Goal: Task Accomplishment & Management: Manage account settings

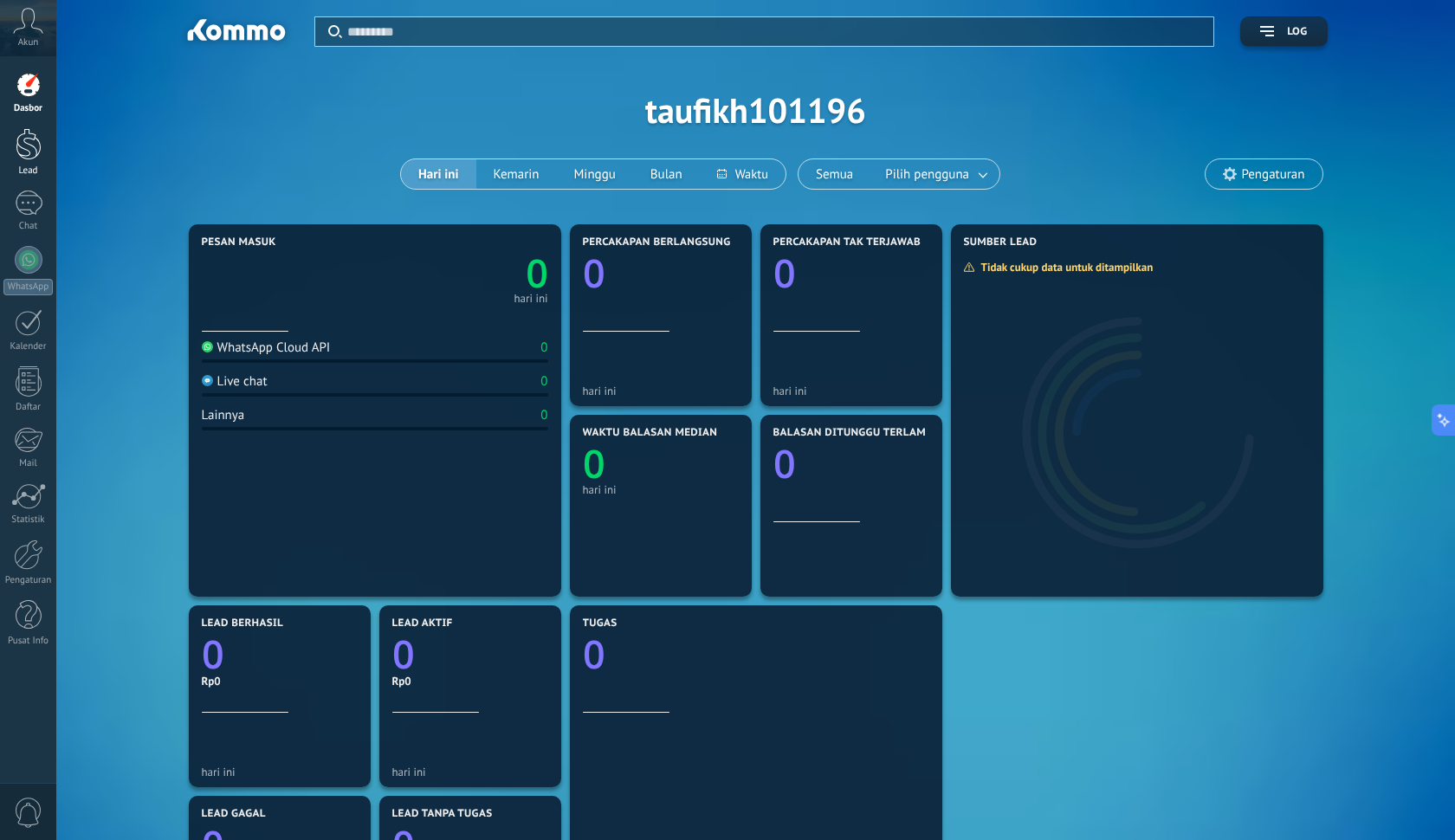
click at [32, 146] on div at bounding box center [28, 143] width 26 height 32
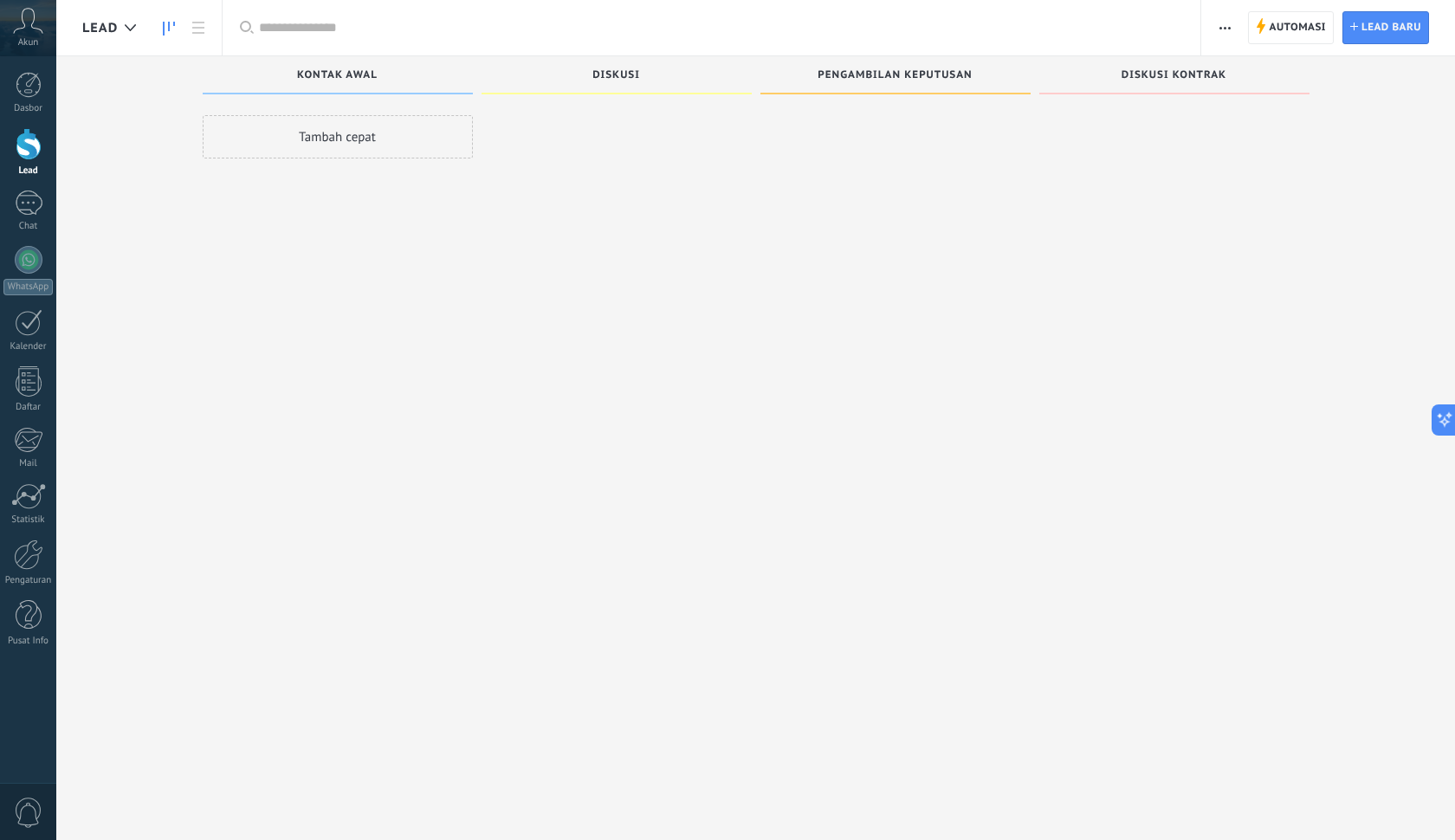
click at [380, 162] on div "Tambah cepat" at bounding box center [337, 422] width 270 height 614
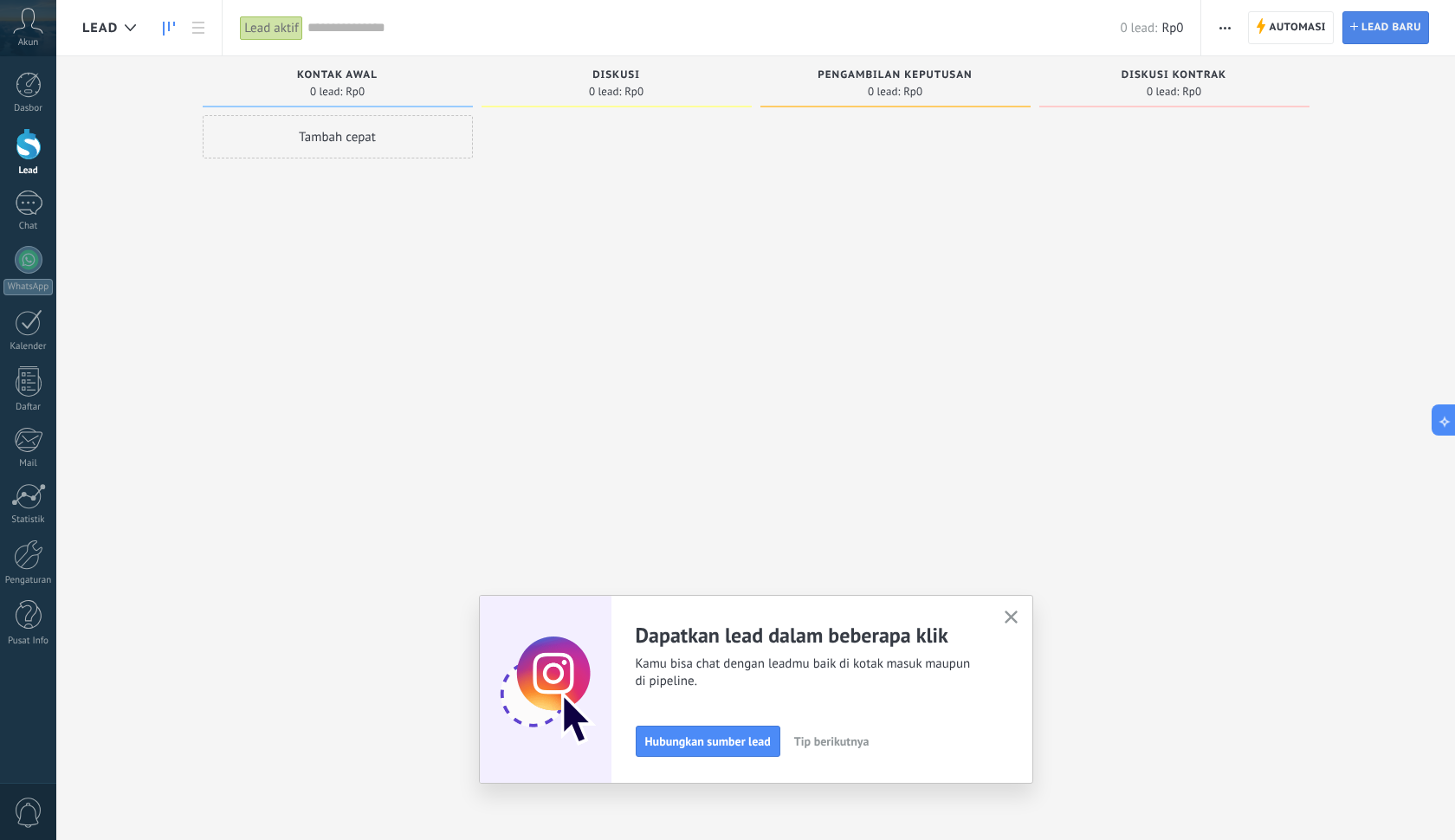
click at [1367, 40] on span "lead baru" at bounding box center [1392, 27] width 60 height 31
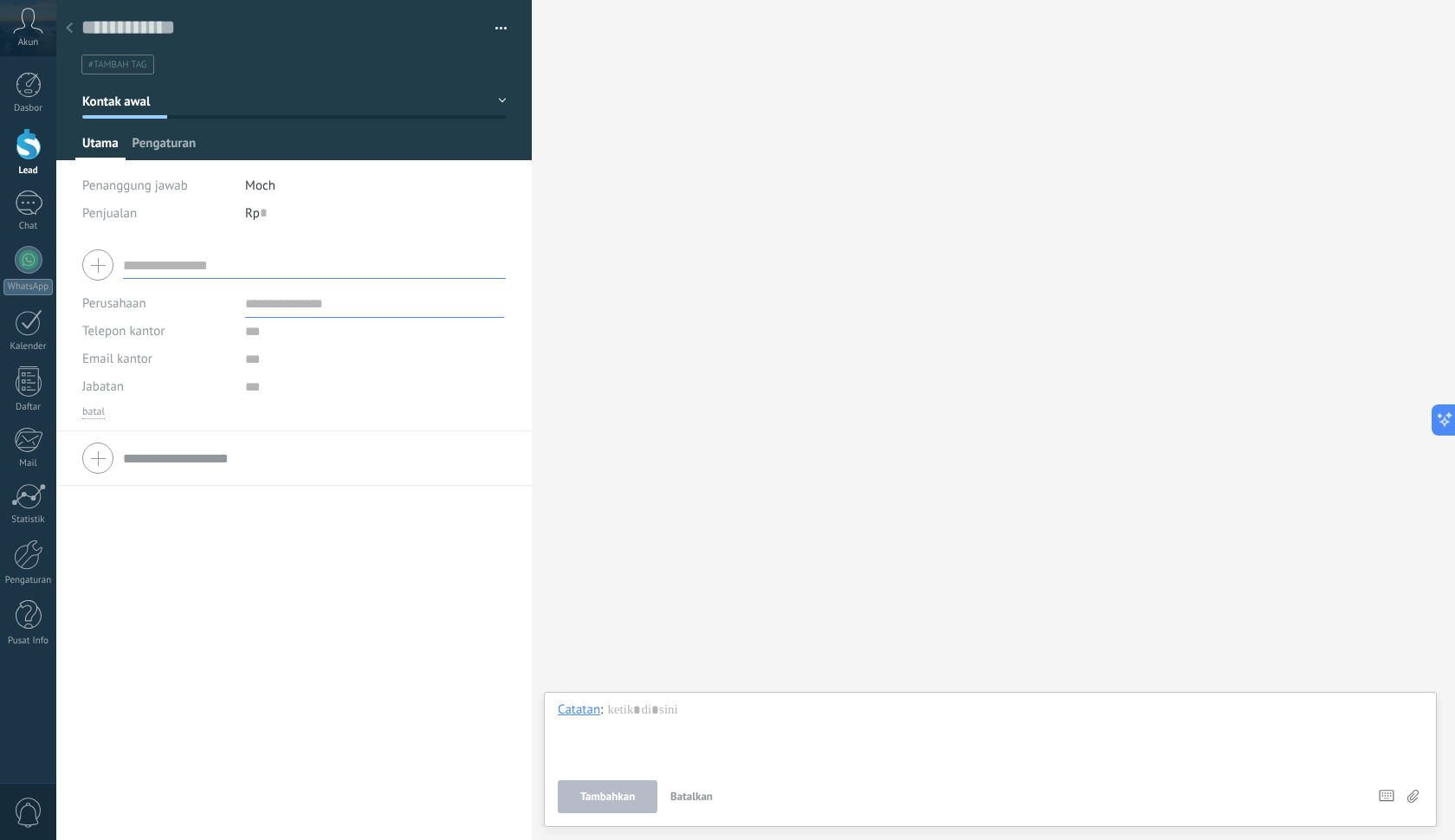
click at [173, 152] on span "Pengaturan" at bounding box center [164, 148] width 64 height 25
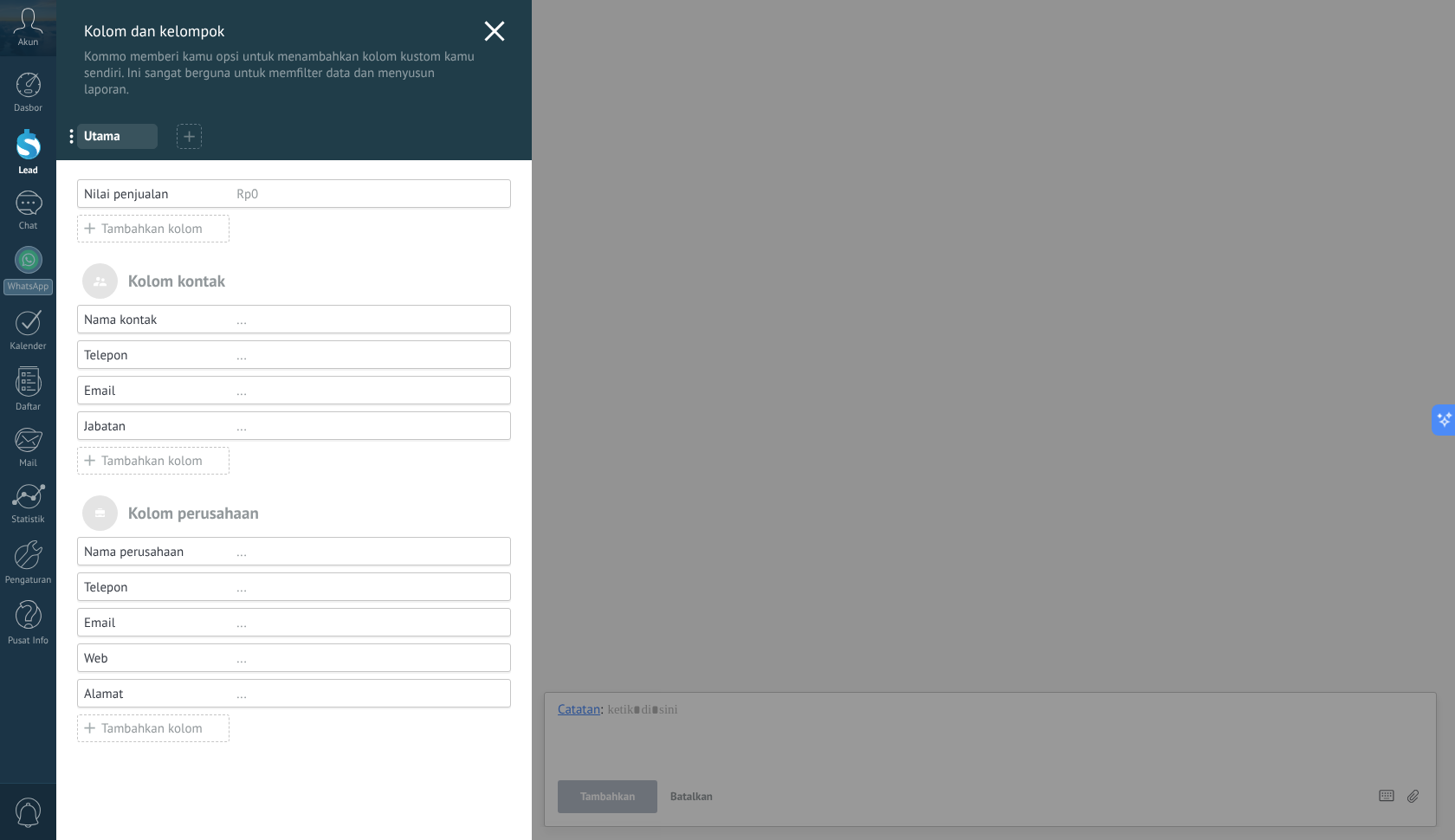
click at [485, 34] on use at bounding box center [495, 31] width 20 height 20
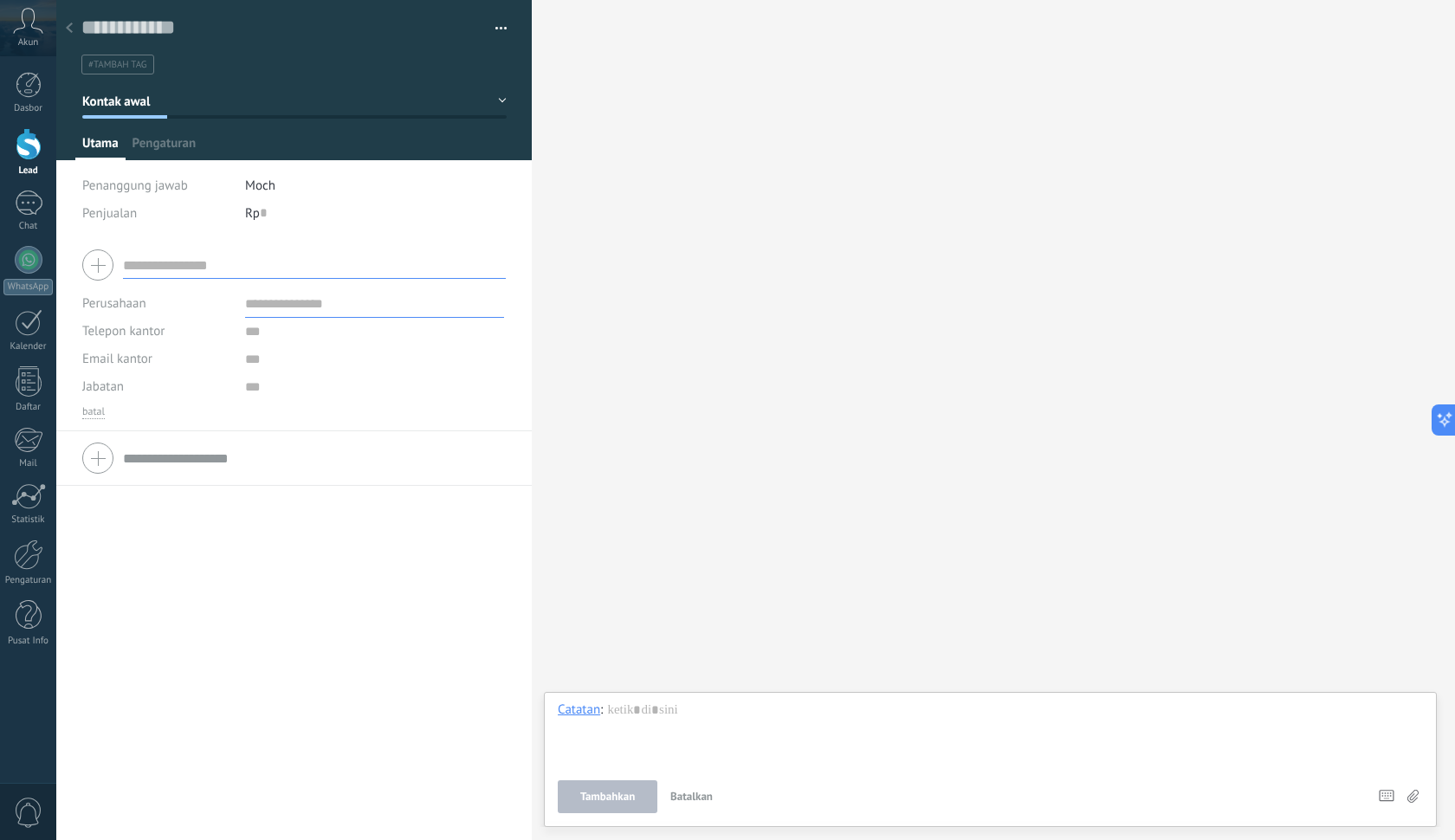
click at [185, 268] on input "text" at bounding box center [315, 265] width 383 height 28
click at [158, 410] on div "batal" at bounding box center [294, 412] width 424 height 14
click at [26, 203] on div at bounding box center [28, 203] width 28 height 25
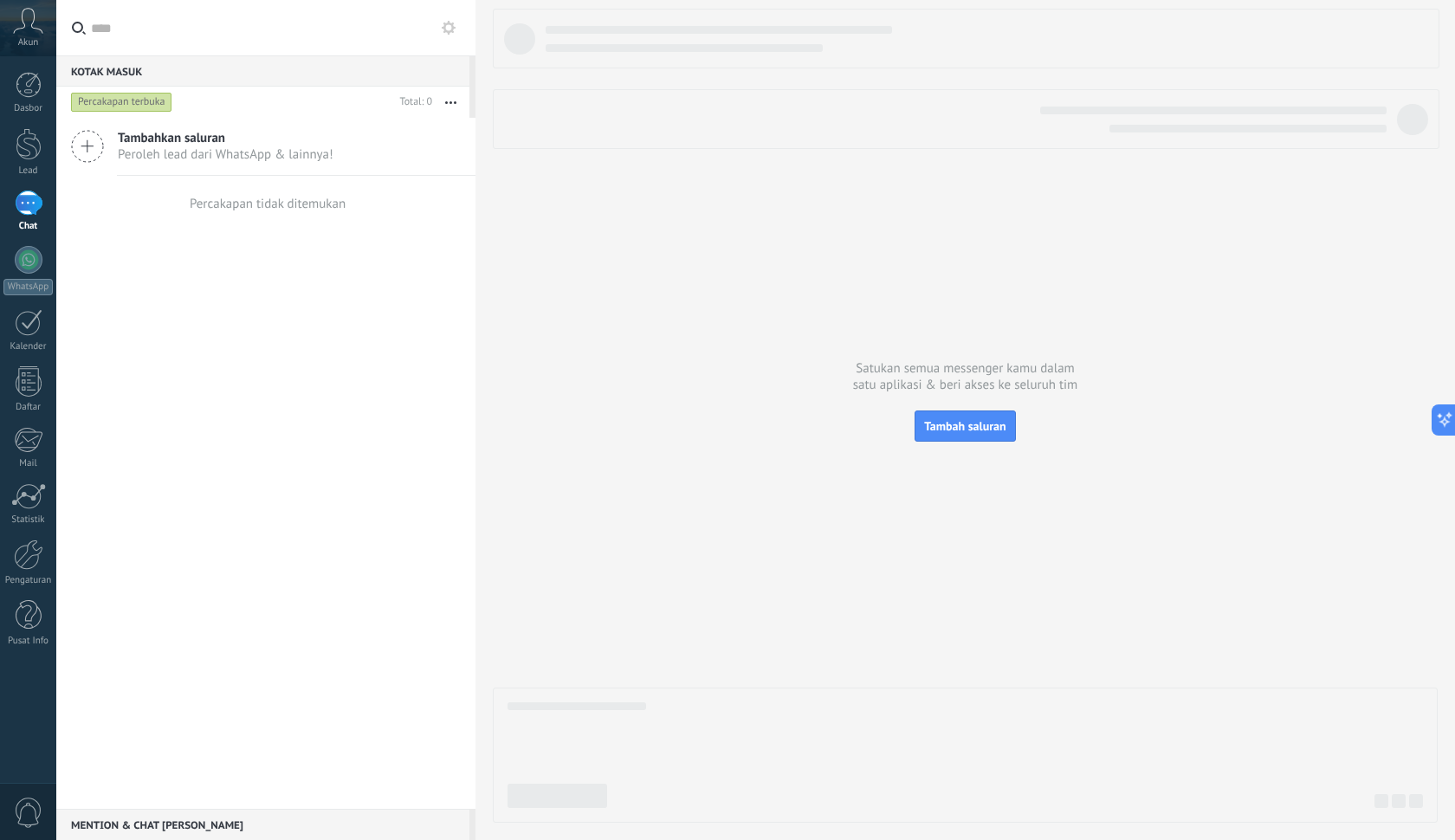
click at [86, 147] on icon at bounding box center [87, 146] width 33 height 33
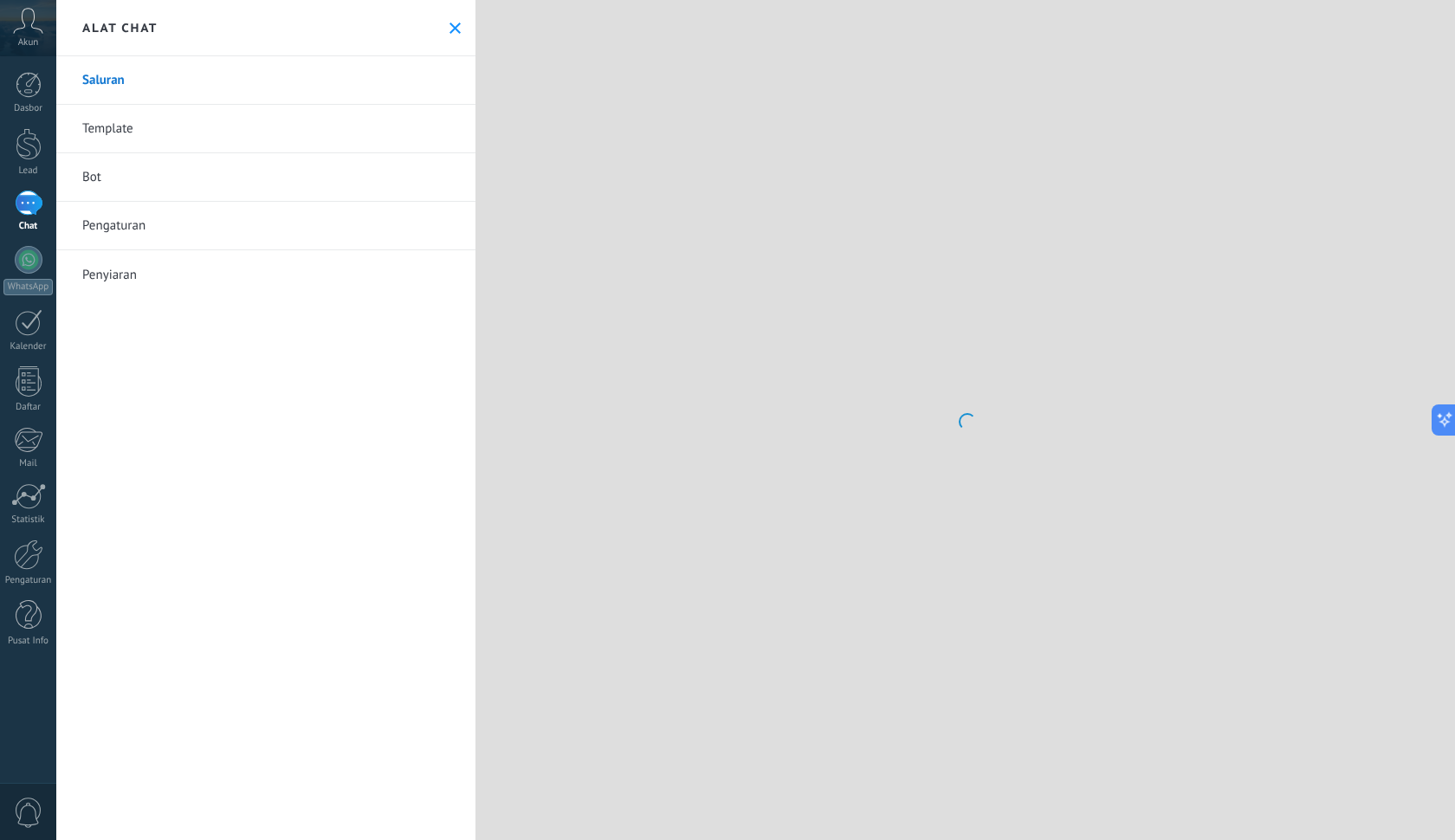
click at [86, 147] on link "Template" at bounding box center [266, 129] width 419 height 48
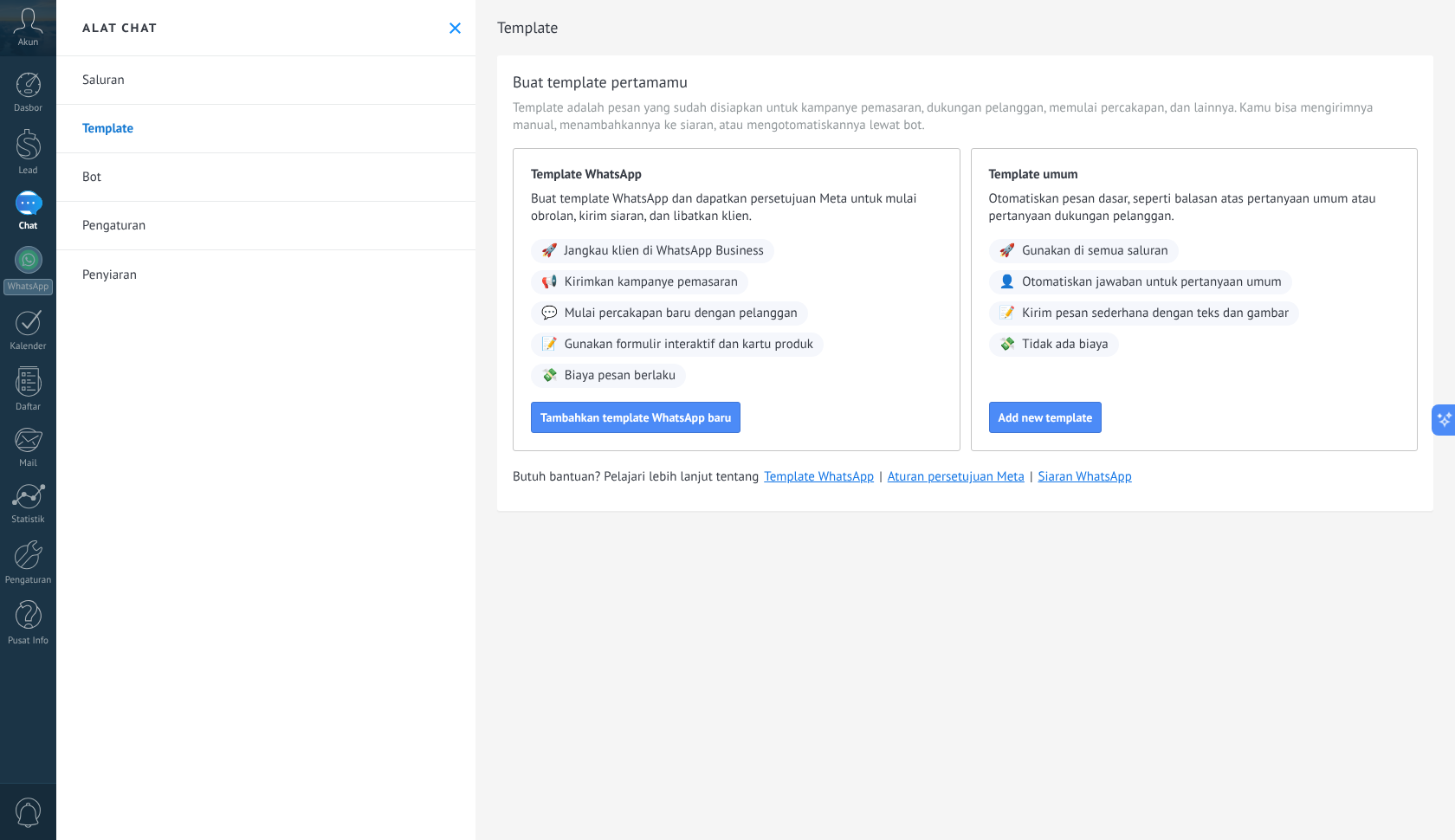
click at [111, 91] on link "Saluran" at bounding box center [266, 80] width 419 height 48
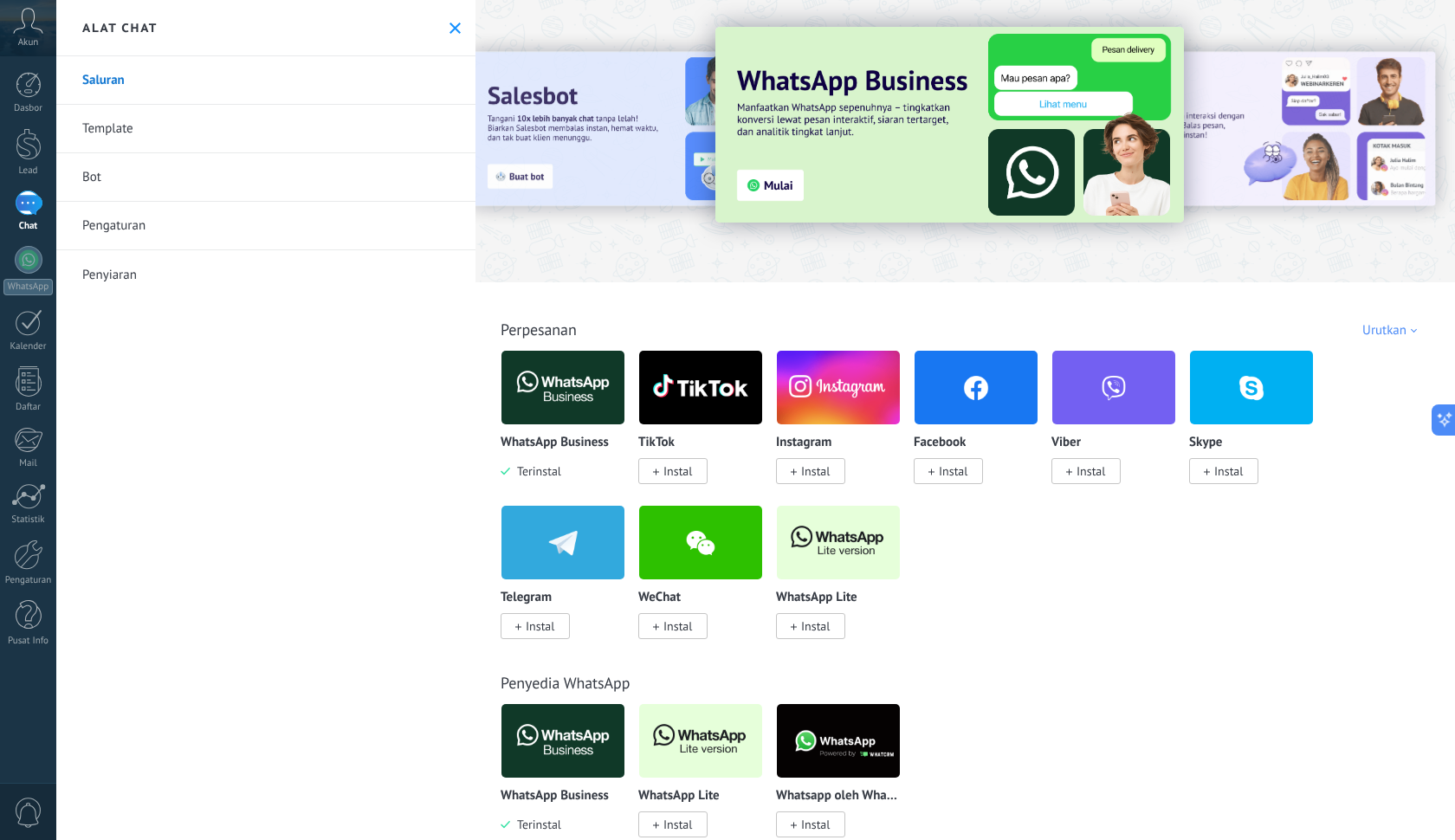
click at [120, 117] on link "Template" at bounding box center [266, 129] width 419 height 48
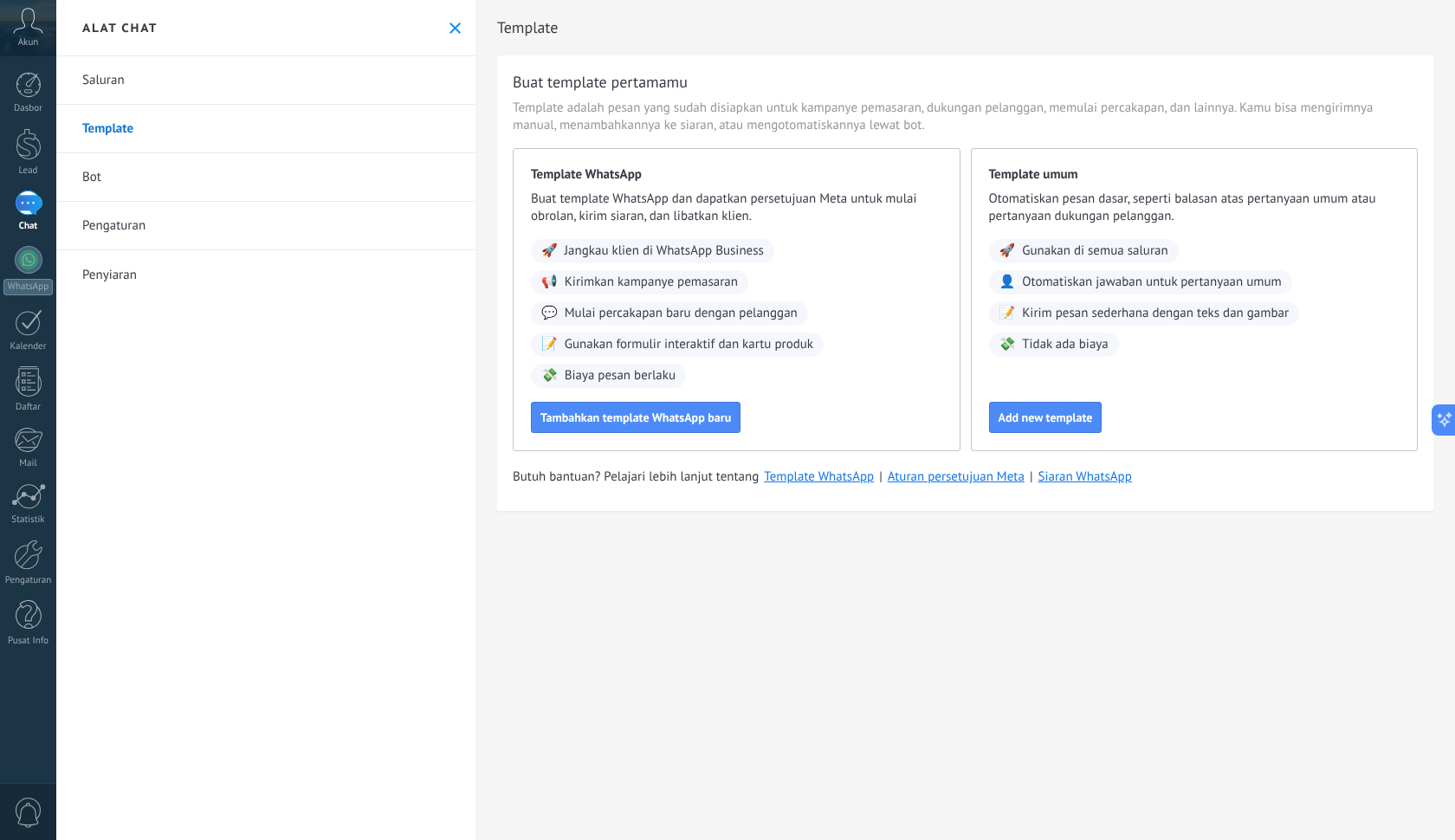
click at [610, 239] on div "🚀 Jangkau klien di WhatsApp Business" at bounding box center [652, 251] width 243 height 24
click at [106, 231] on link "Pengaturan" at bounding box center [266, 225] width 419 height 48
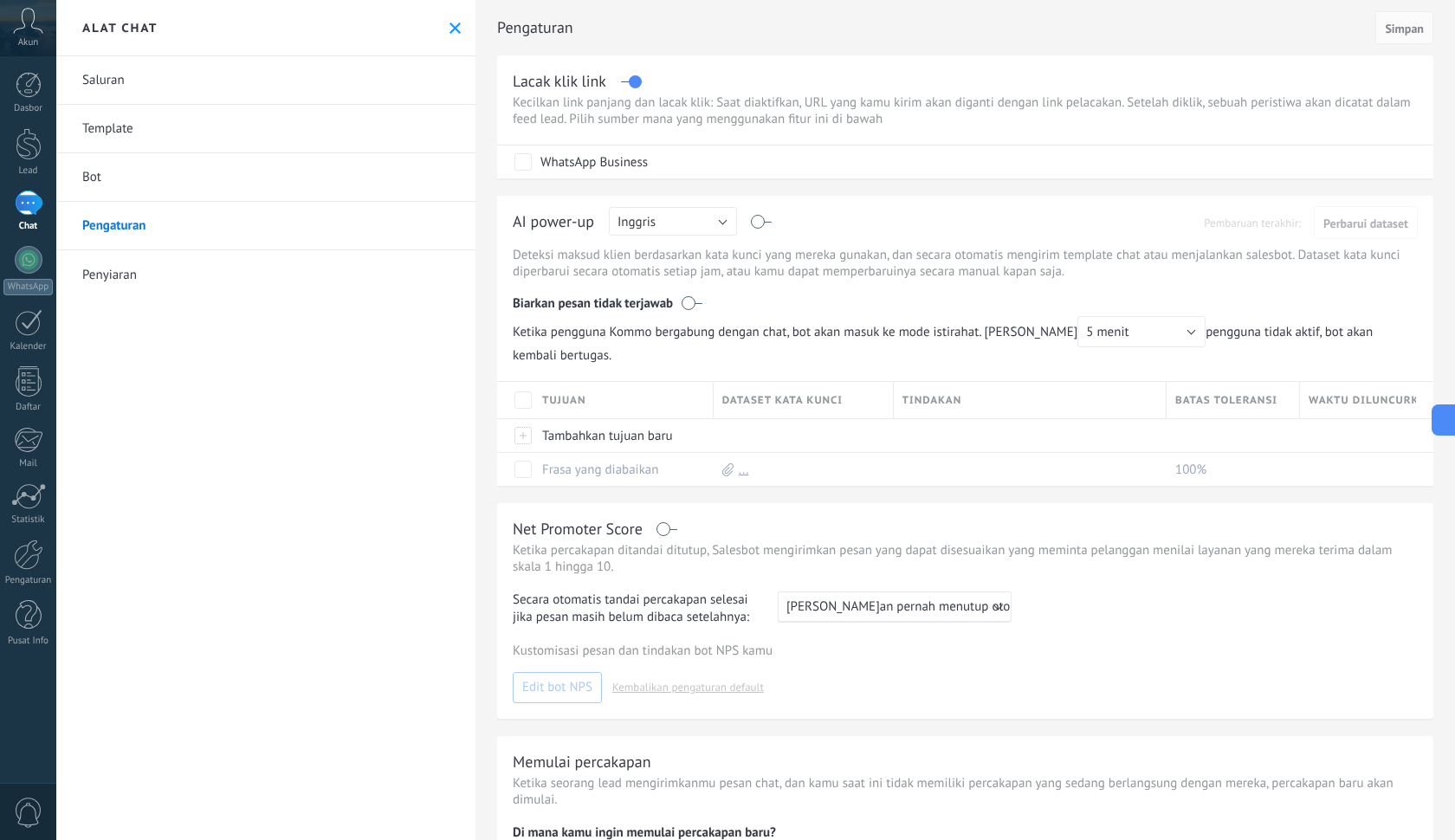
click at [134, 281] on link "Penyiaran" at bounding box center [266, 274] width 419 height 48
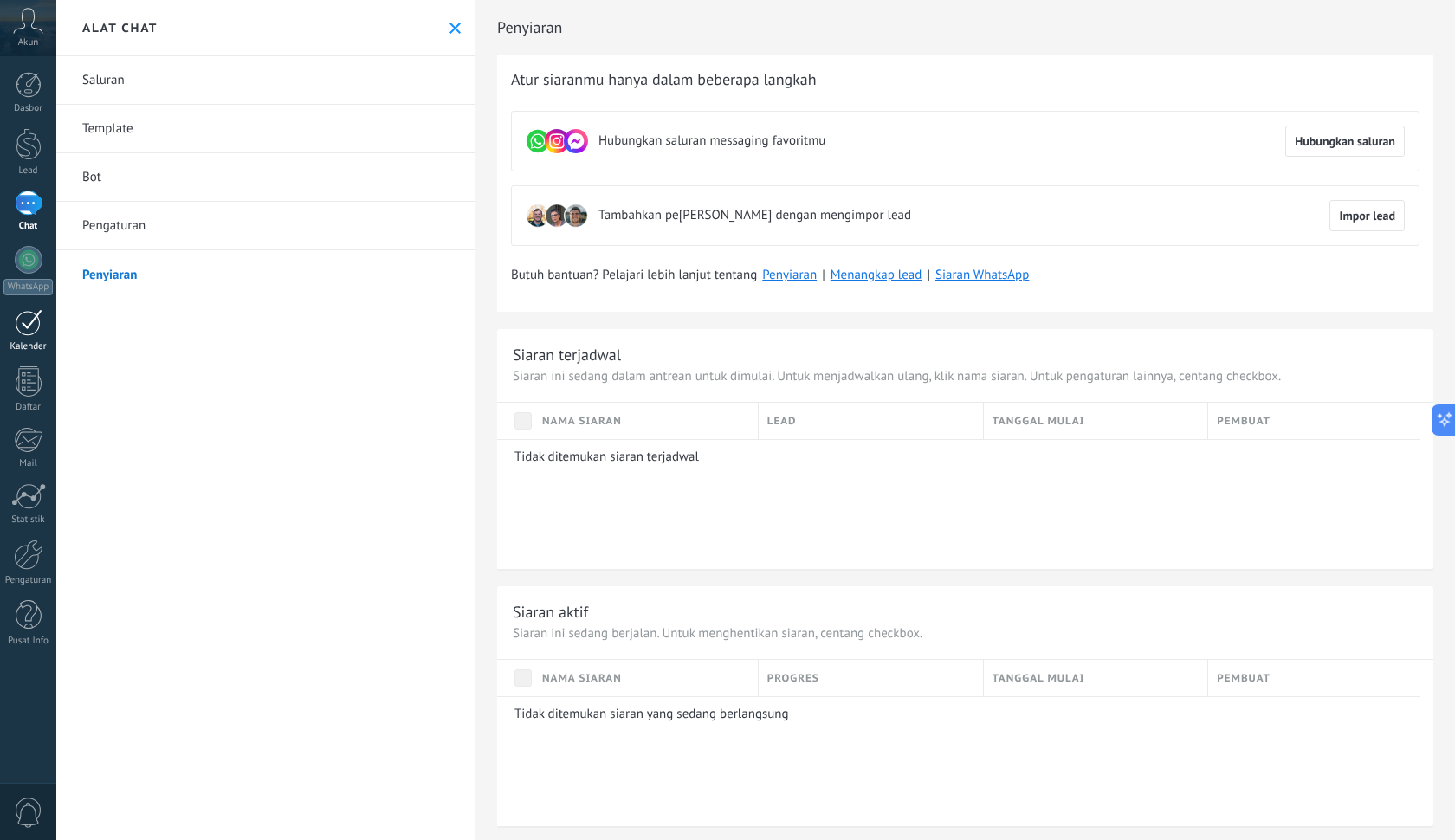
click at [28, 330] on div at bounding box center [28, 323] width 28 height 27
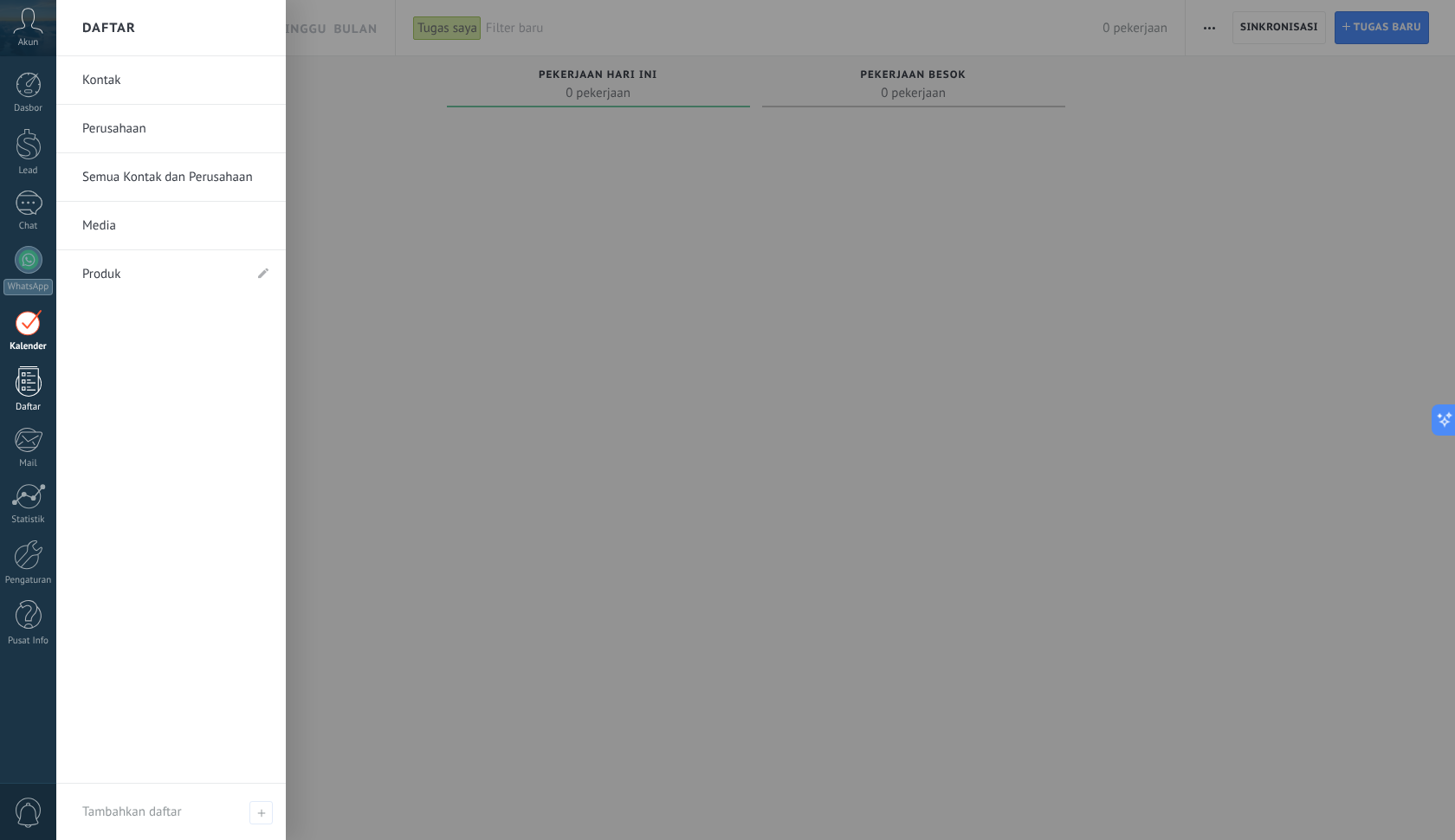
click at [34, 386] on div at bounding box center [28, 381] width 26 height 30
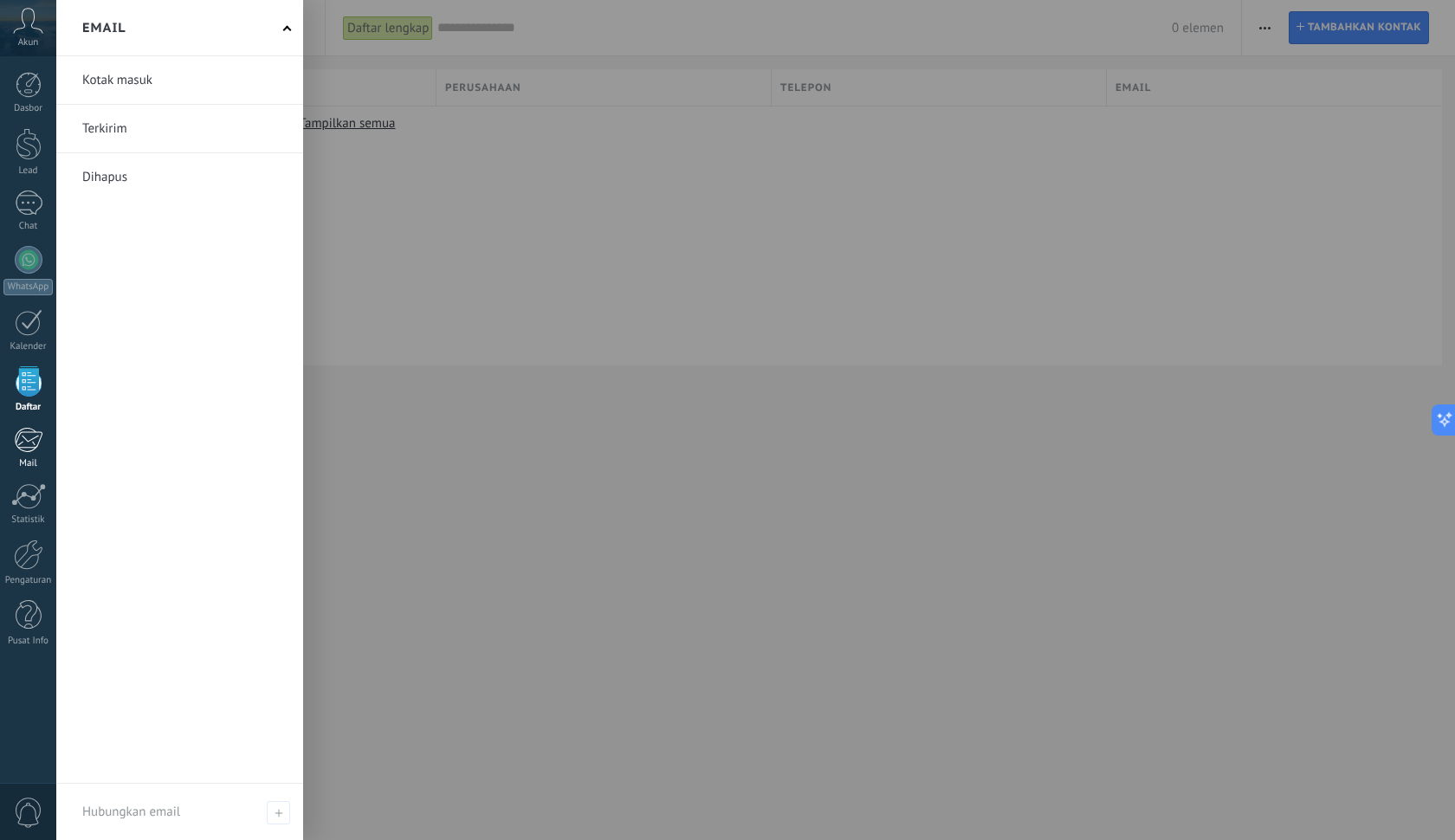
click at [32, 432] on div at bounding box center [28, 440] width 29 height 26
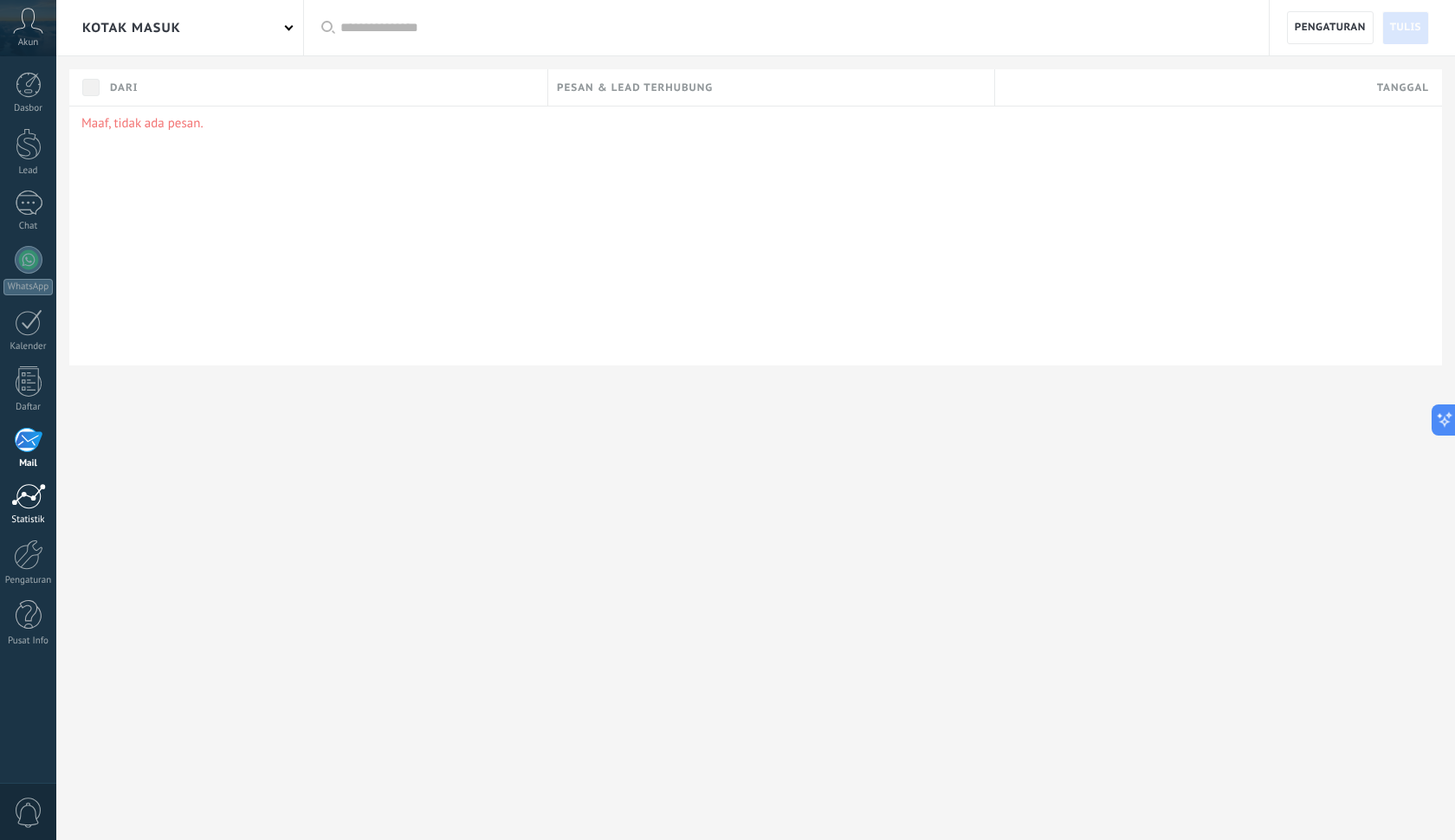
click at [35, 505] on div at bounding box center [28, 496] width 34 height 26
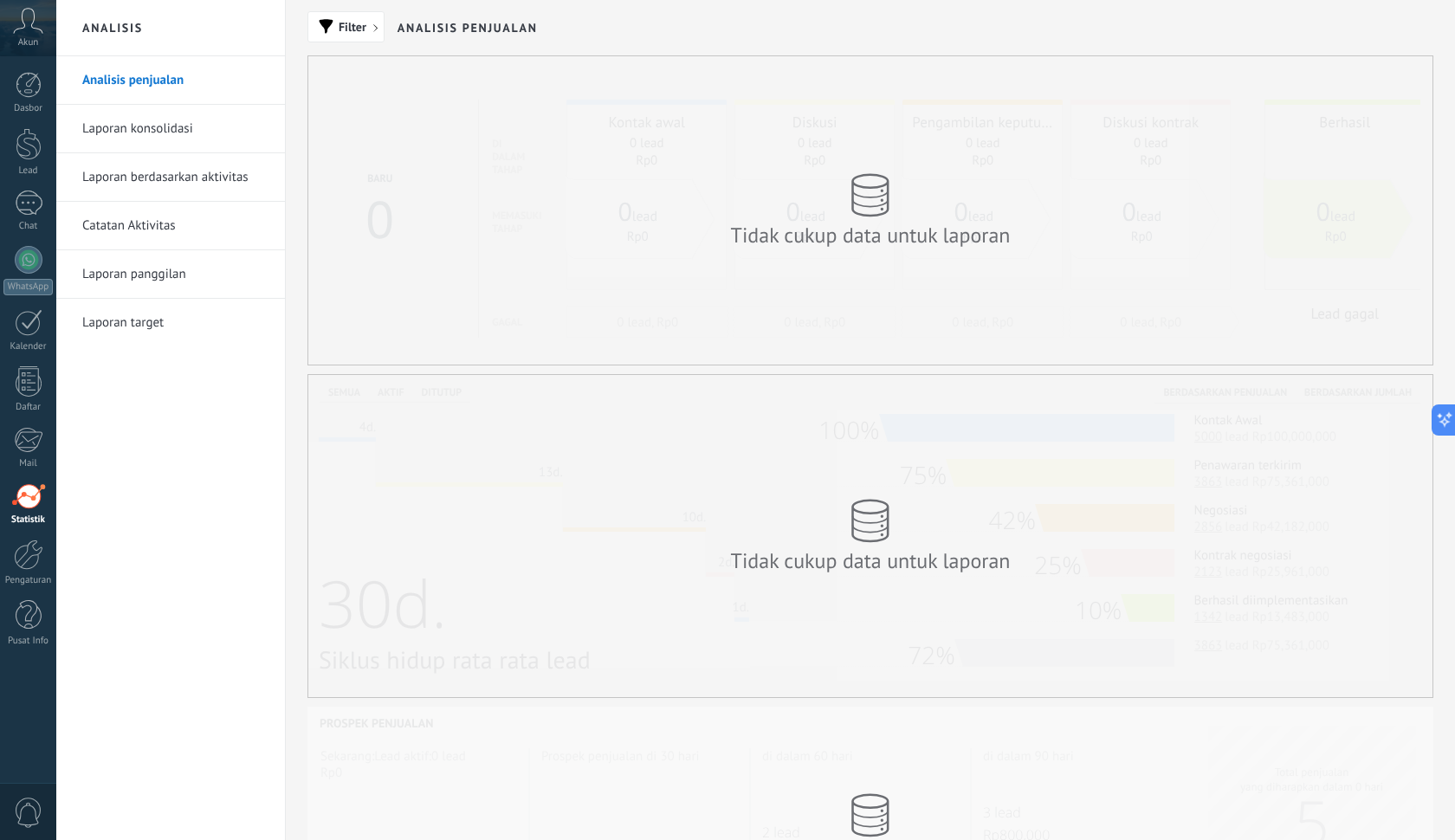
click at [23, 30] on icon at bounding box center [27, 21] width 30 height 26
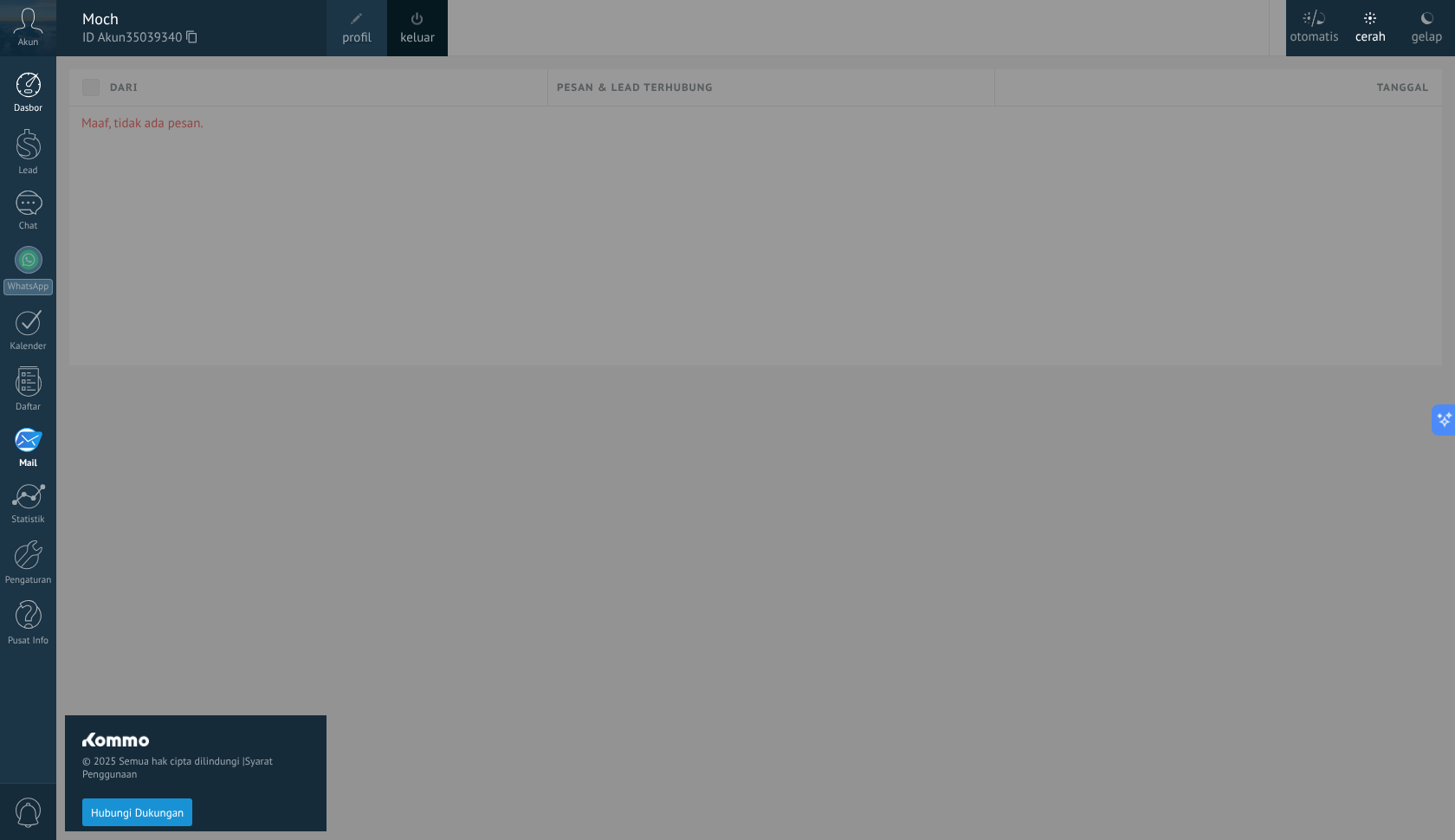
click at [21, 83] on div at bounding box center [28, 84] width 26 height 26
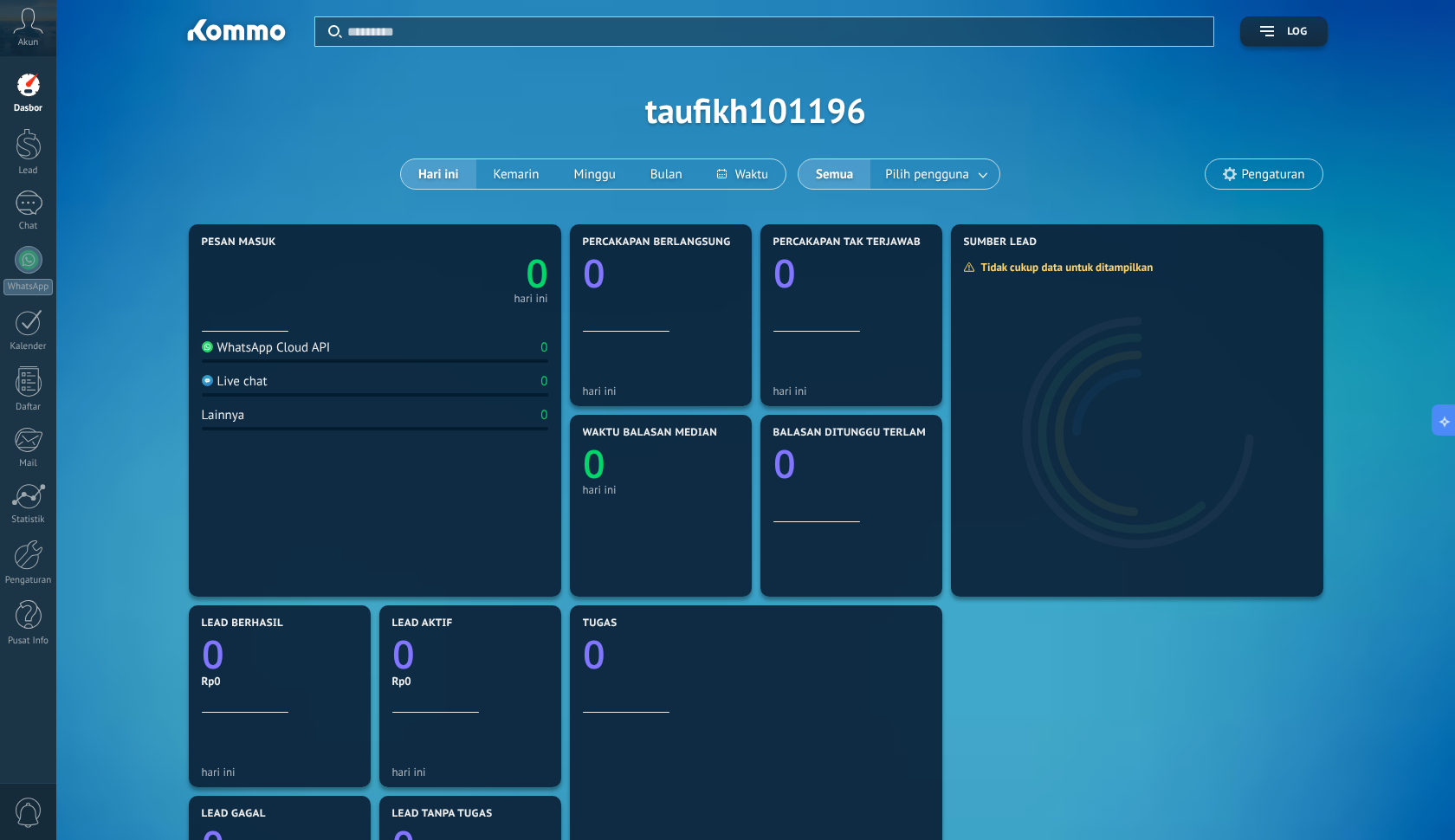
scroll to position [1, 0]
